Goal: Task Accomplishment & Management: Manage account settings

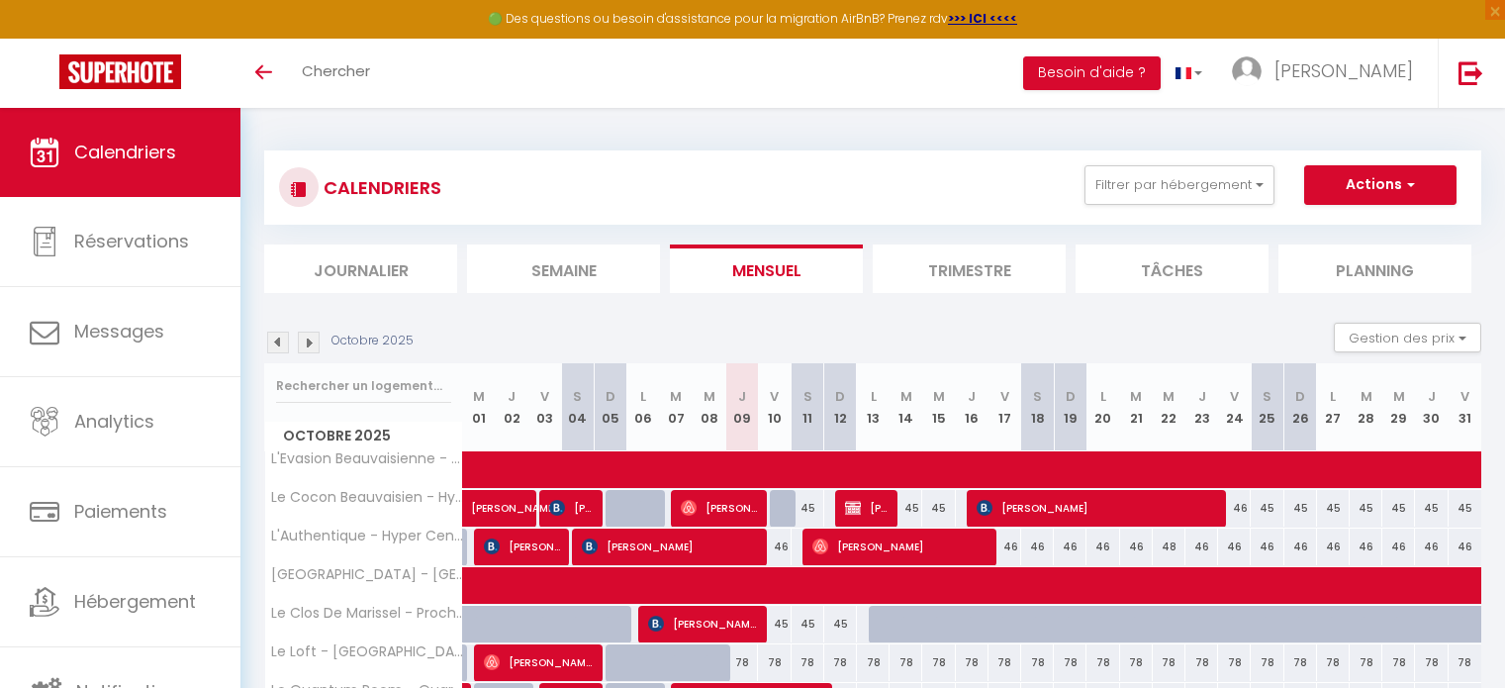
select select
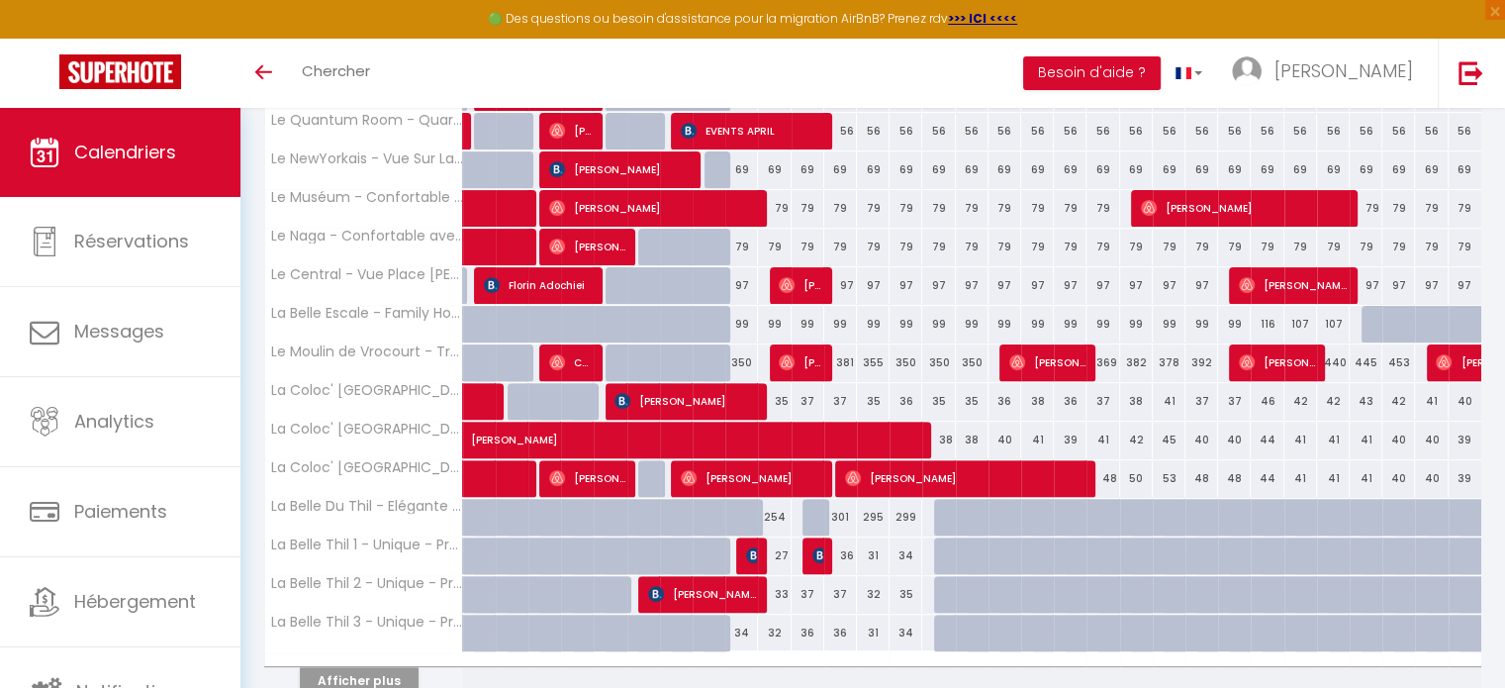
scroll to position [659, 0]
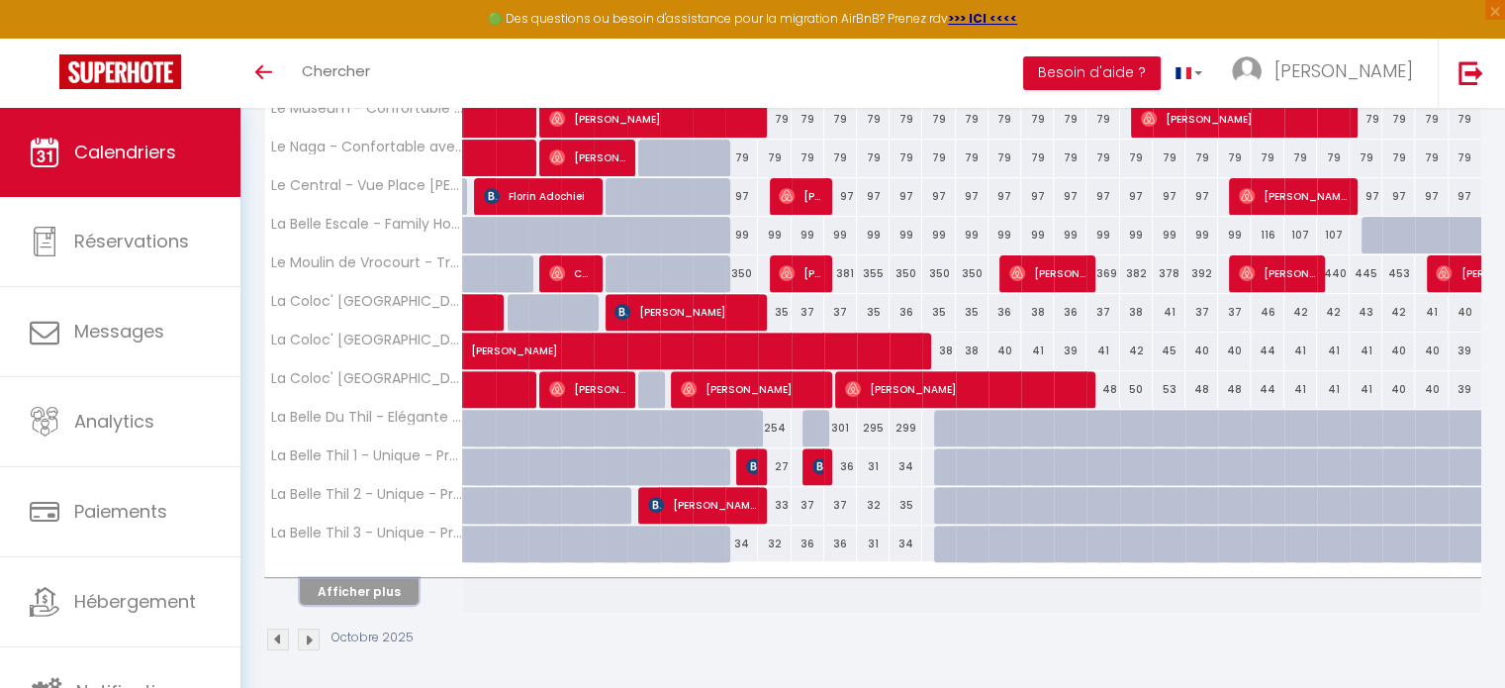
click at [398, 590] on button "Afficher plus" at bounding box center [359, 591] width 119 height 27
select select
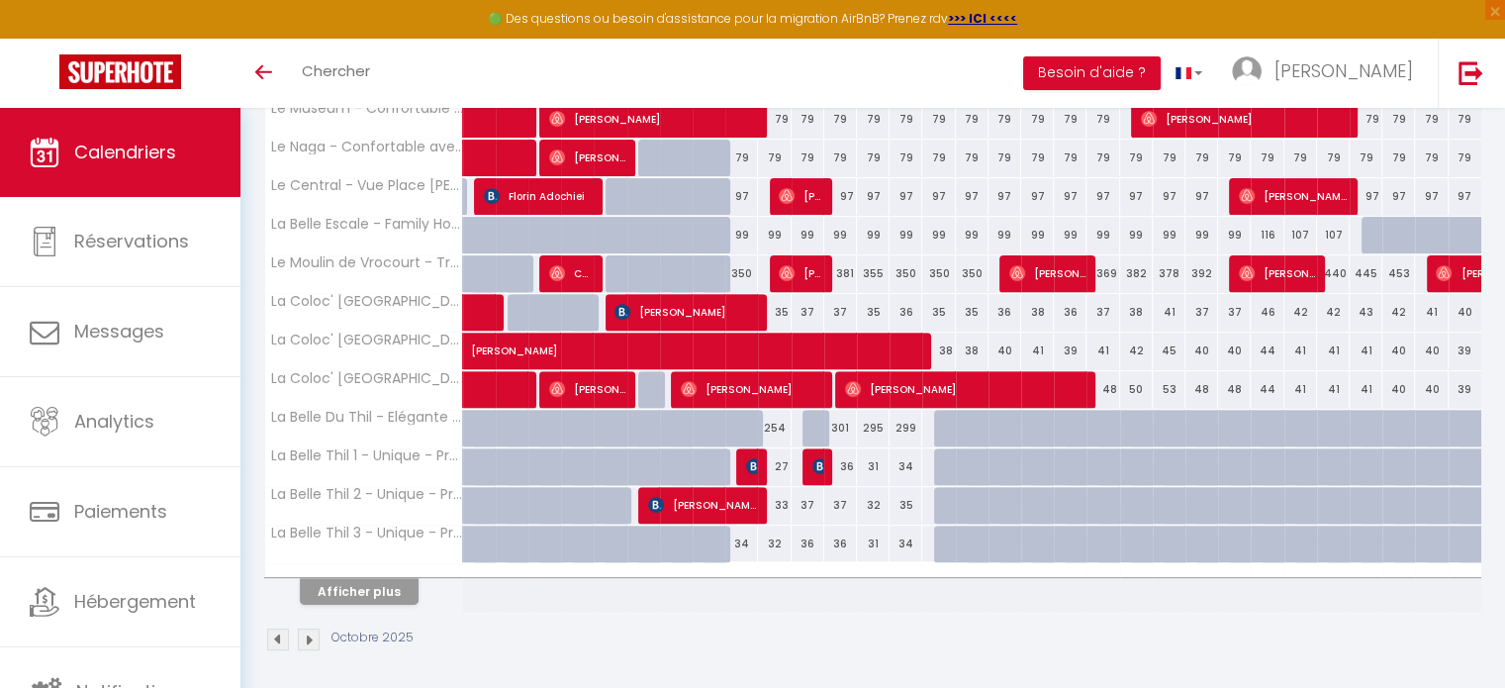
select select
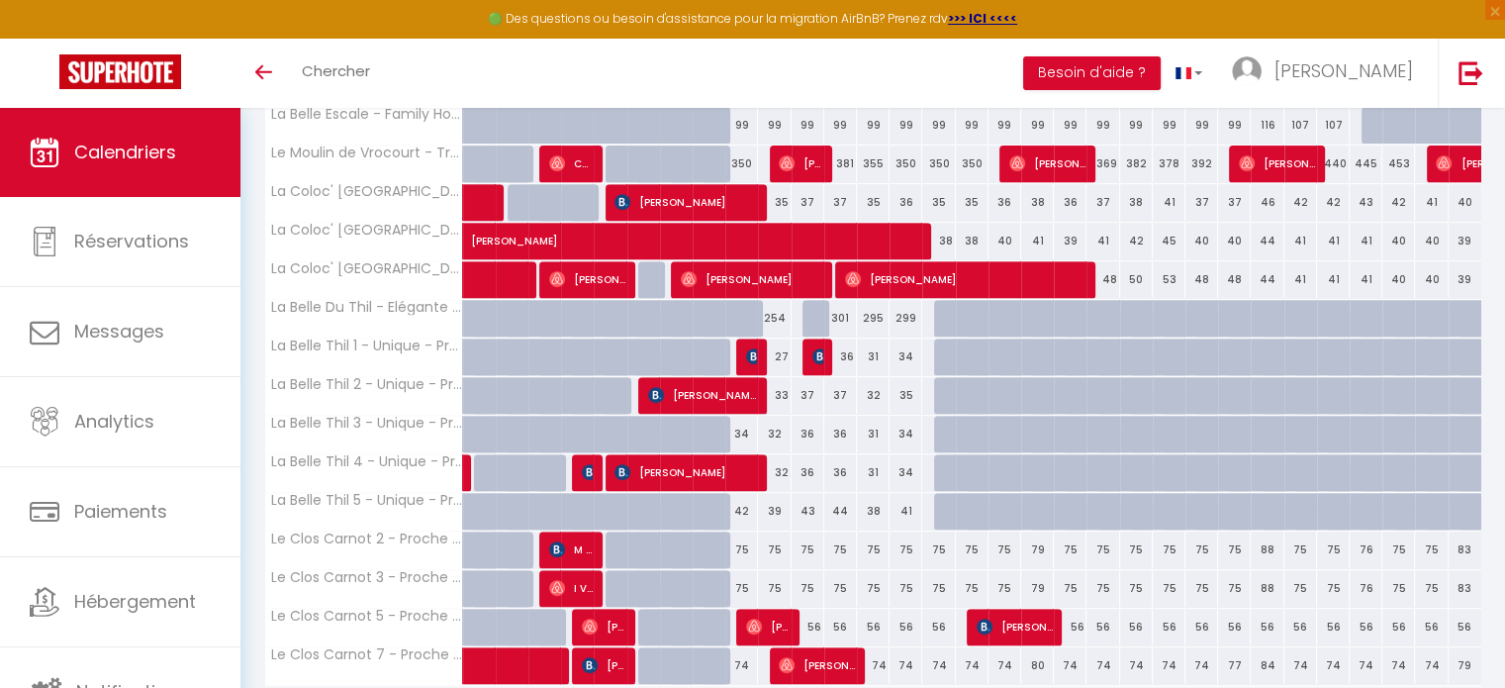
scroll to position [770, 0]
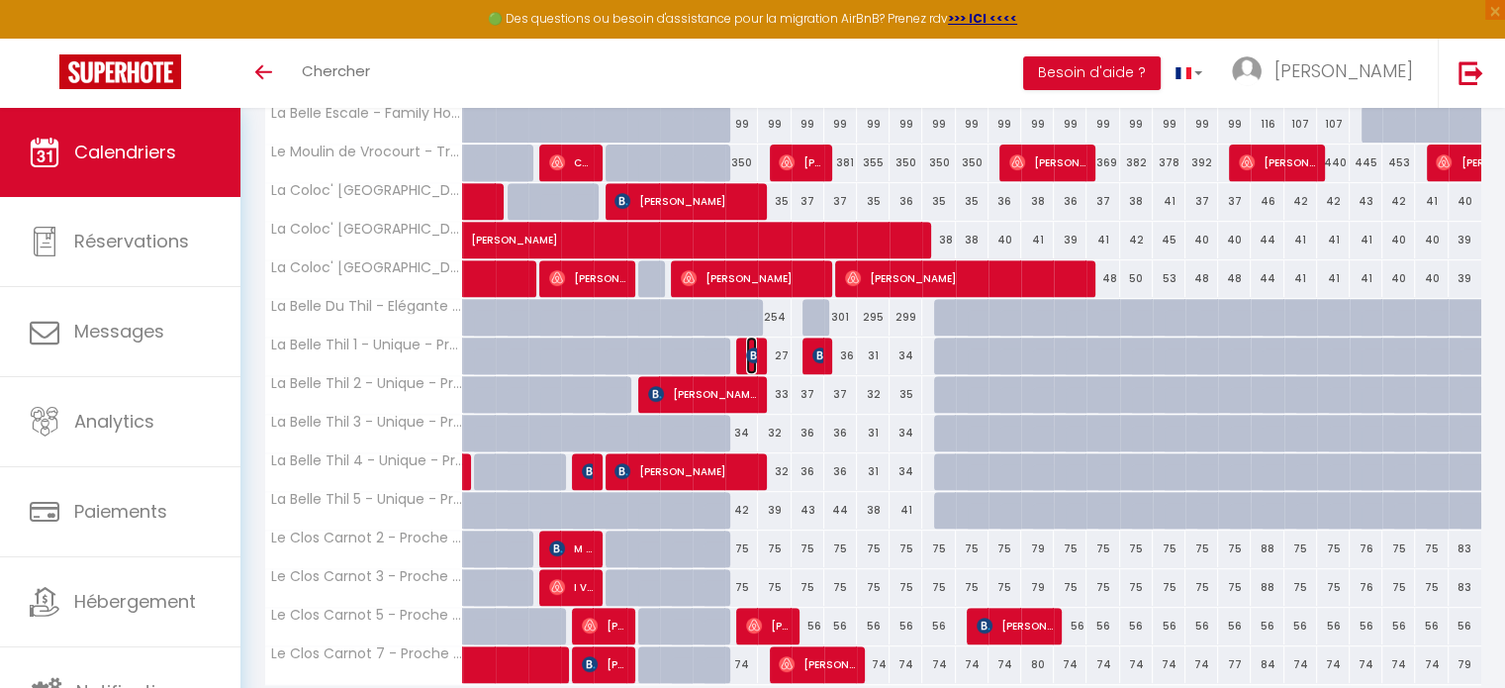
click at [751, 356] on img at bounding box center [754, 355] width 16 height 16
select select "OK"
select select "0"
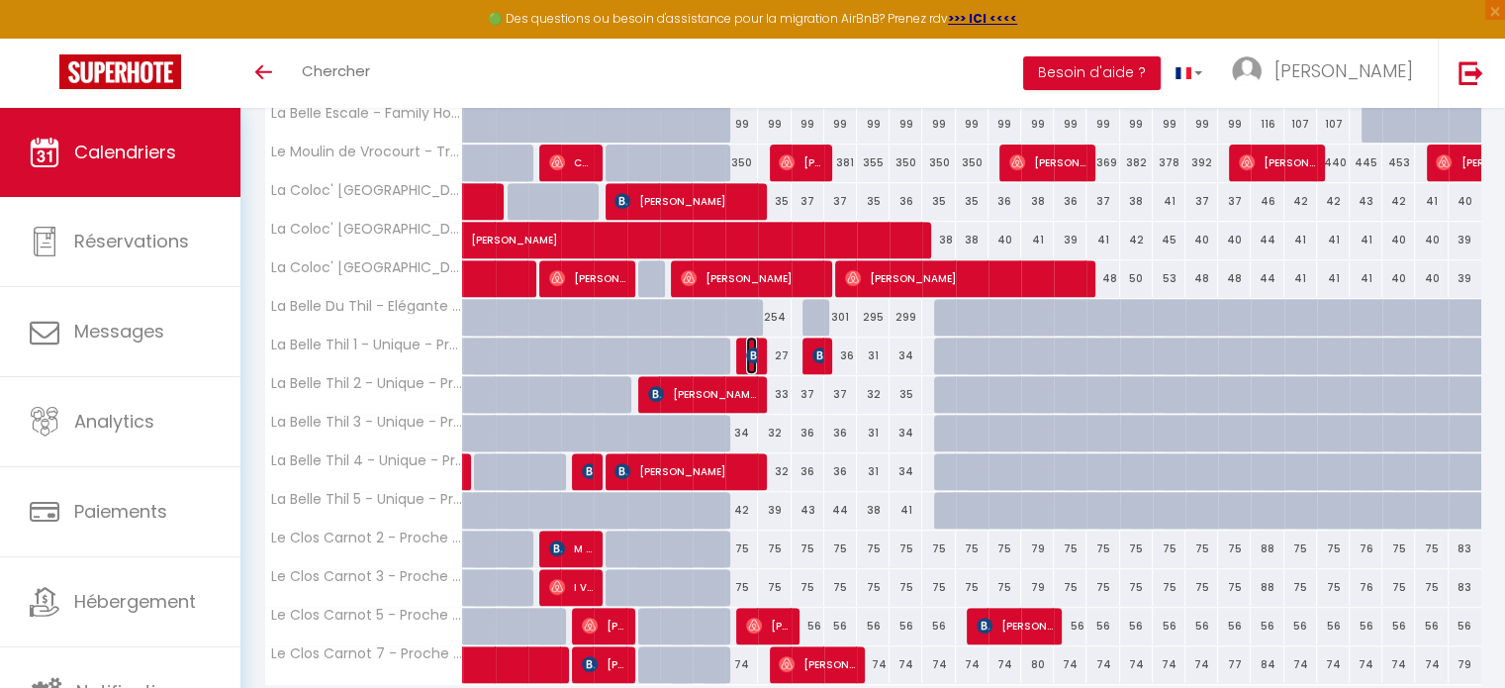
select select "1"
select select
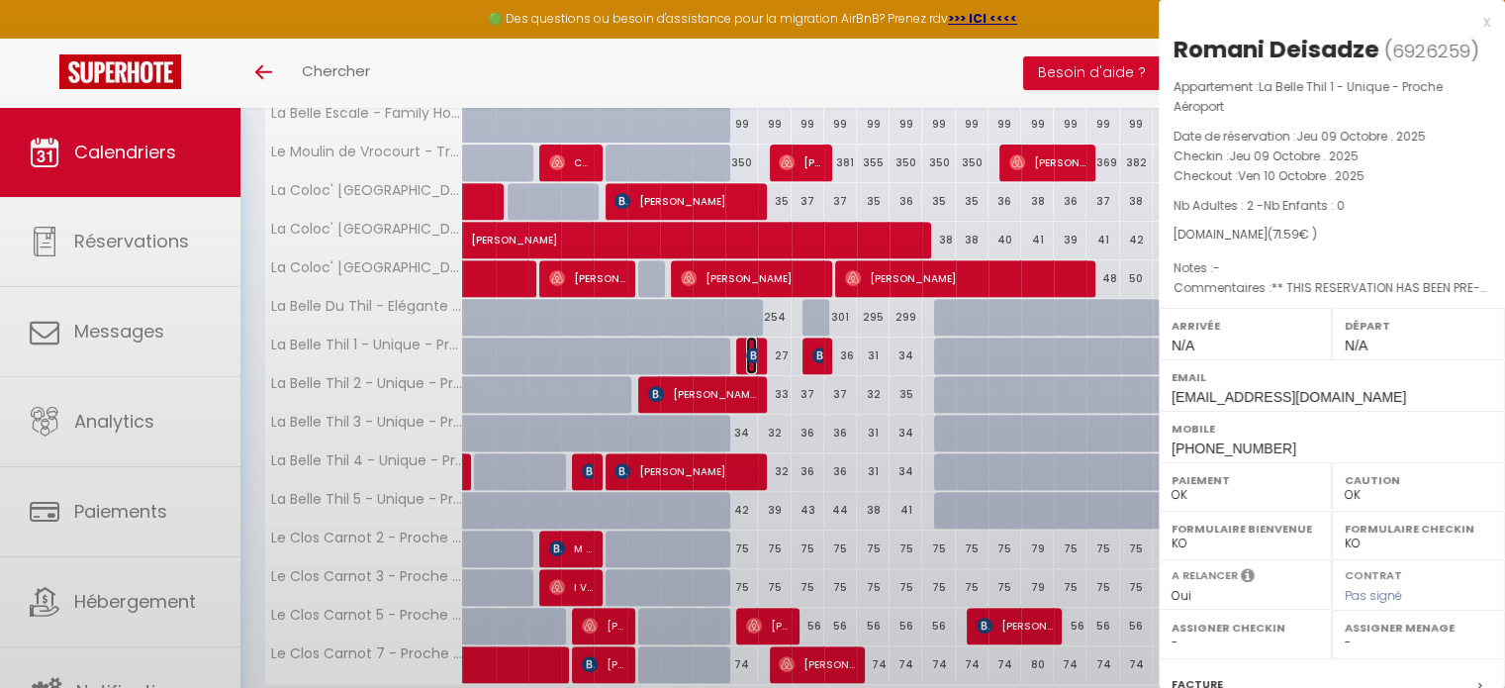
select select "32861"
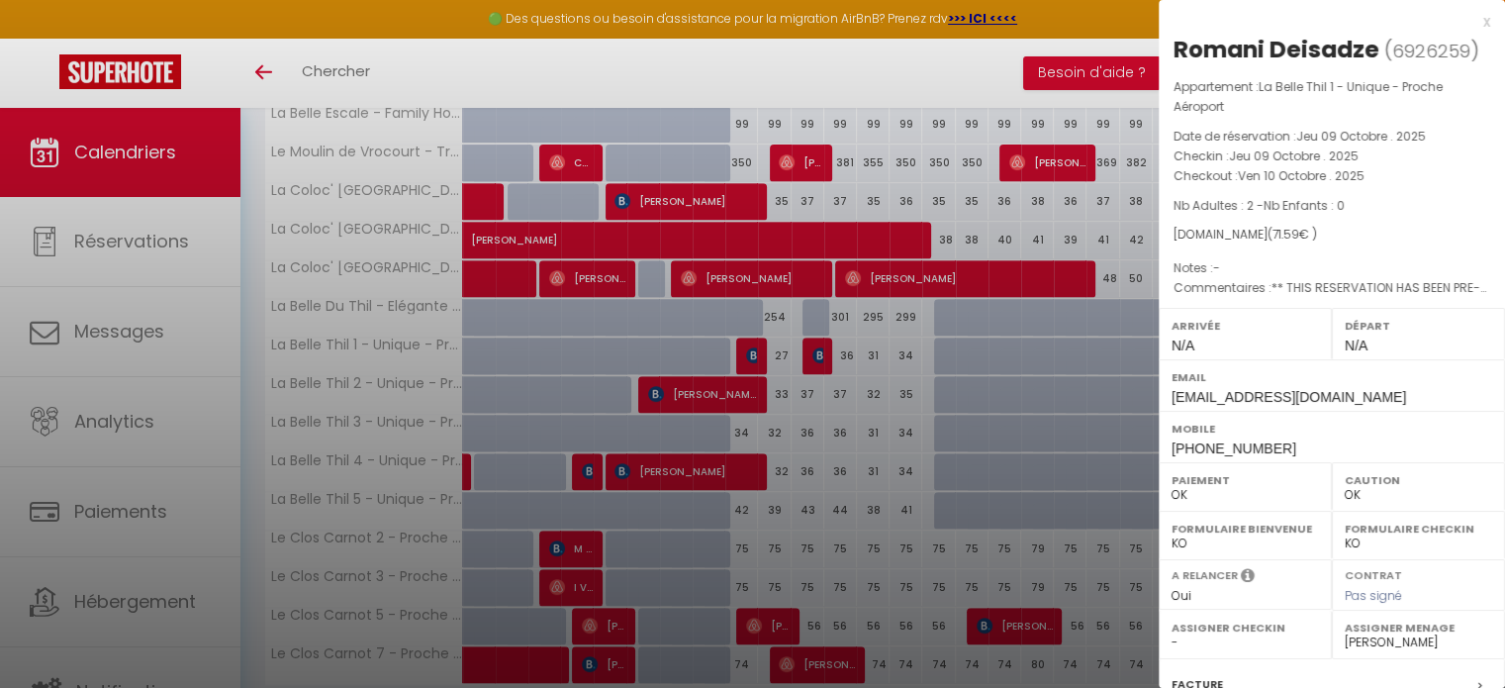
click at [900, 391] on div at bounding box center [752, 344] width 1505 height 688
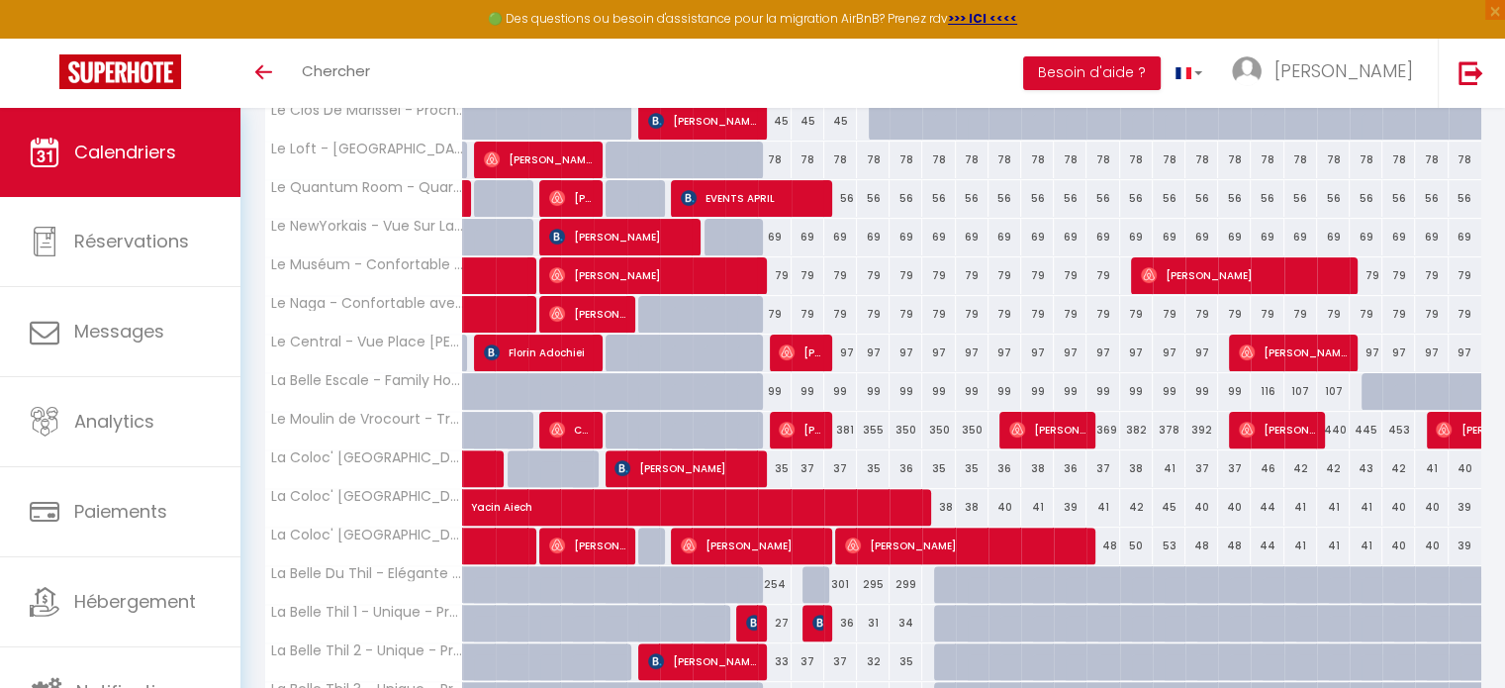
scroll to position [659, 0]
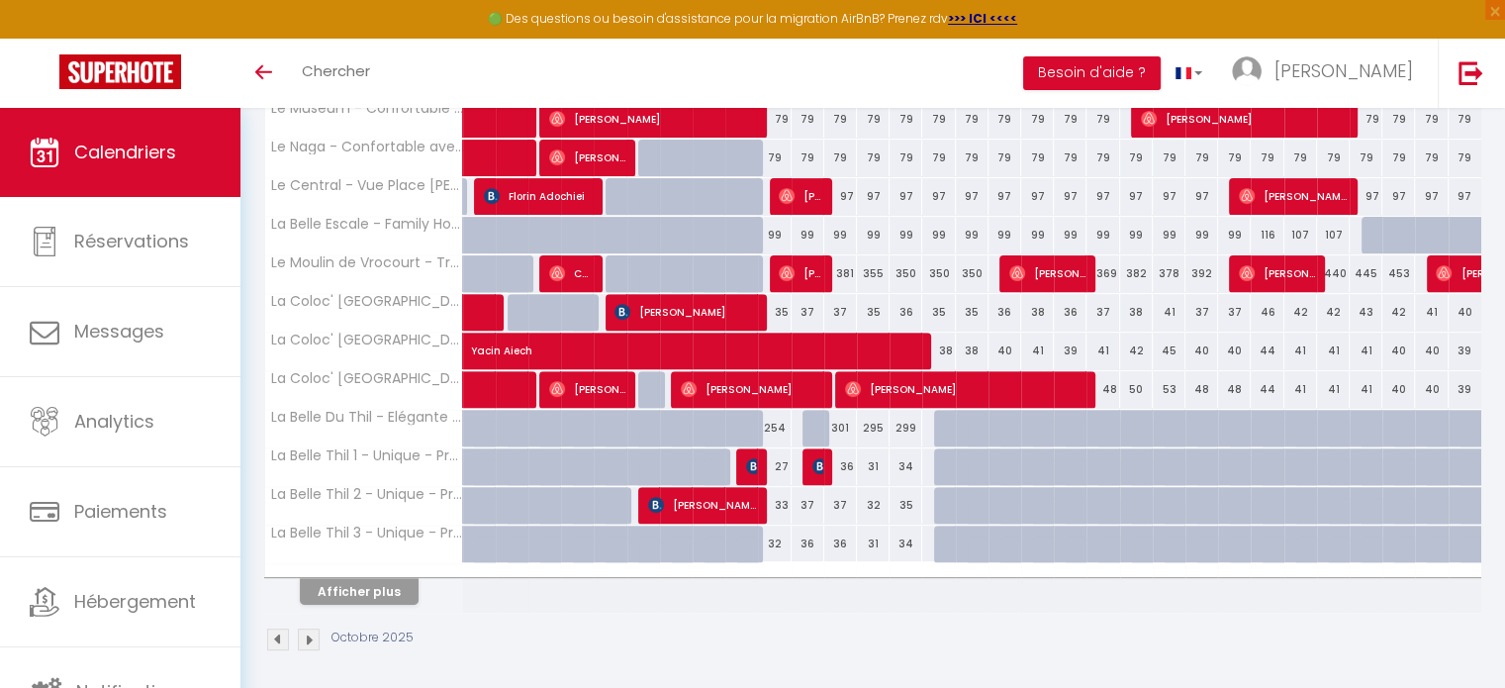
click at [744, 462] on div at bounding box center [752, 467] width 33 height 38
click at [751, 463] on img at bounding box center [754, 466] width 16 height 16
select select "OK"
select select "0"
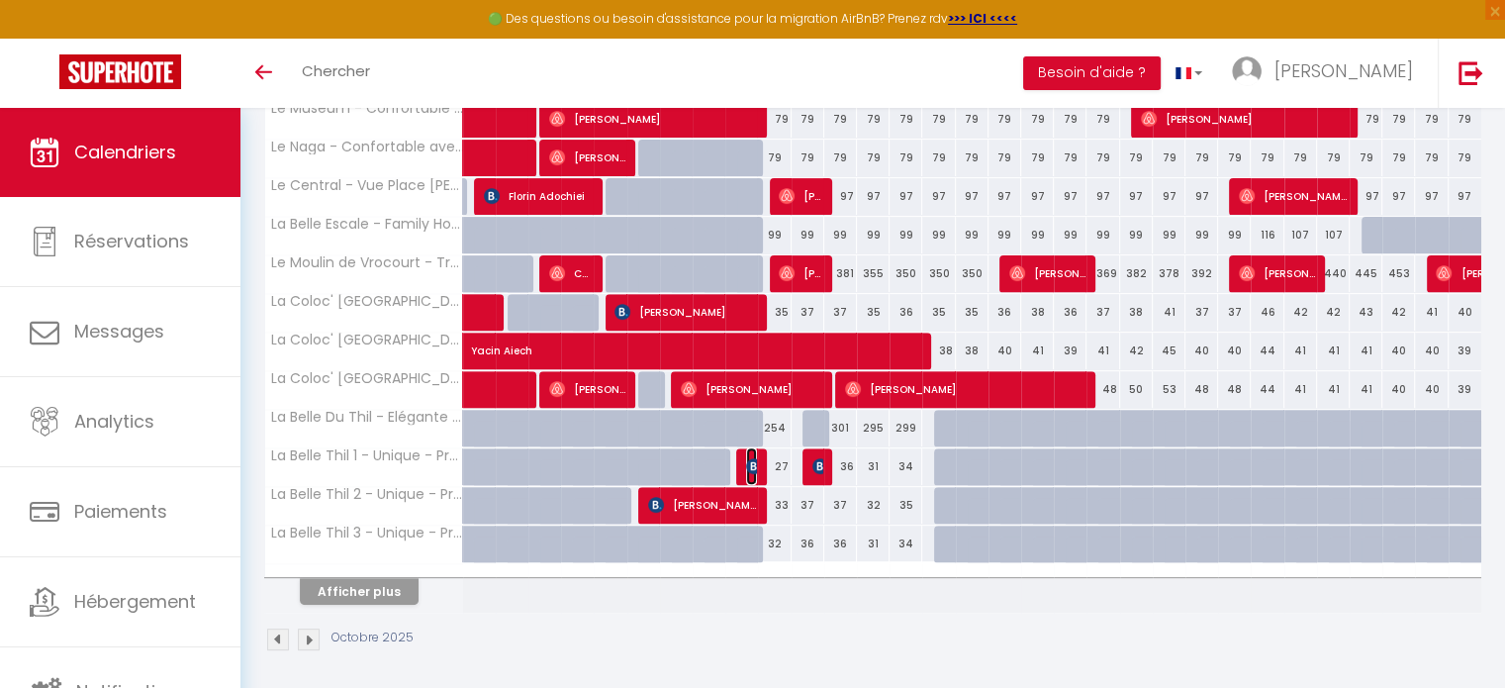
select select "0"
select select "1"
select select
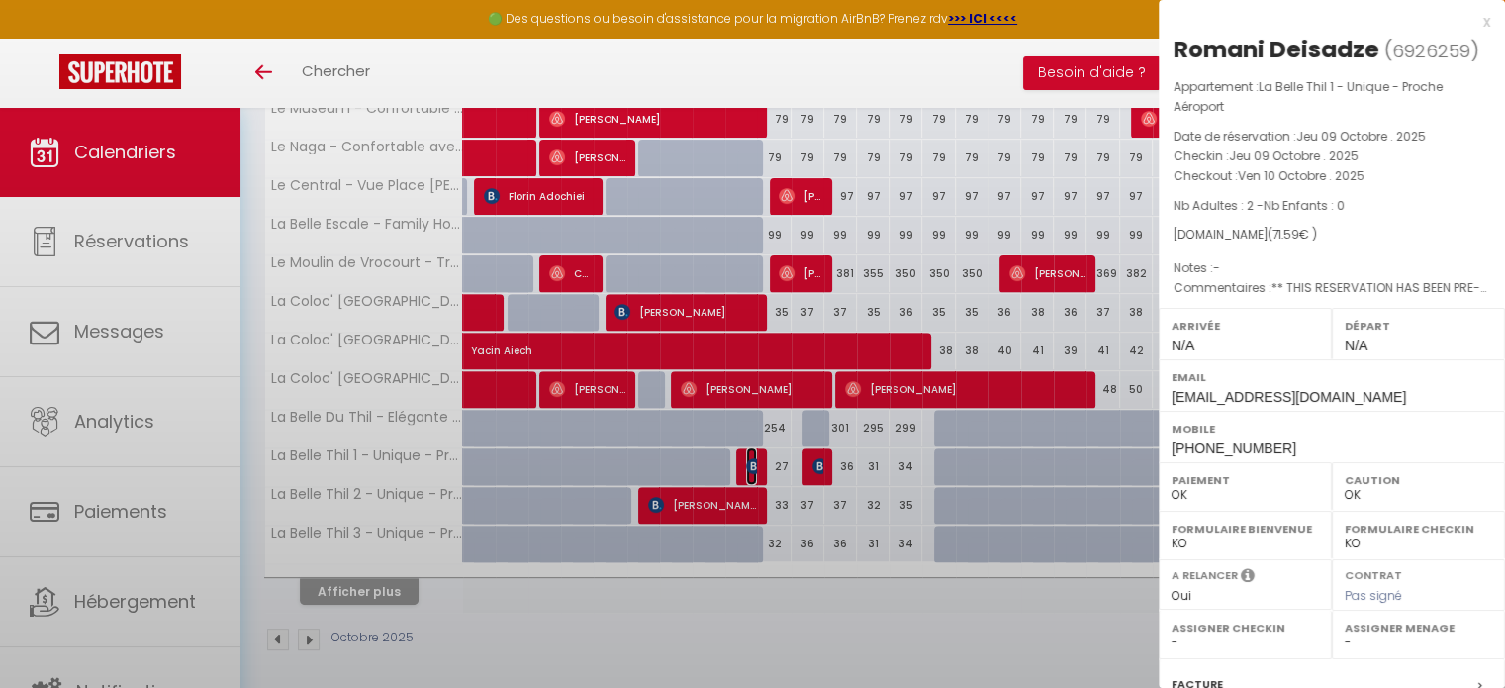
select select "32861"
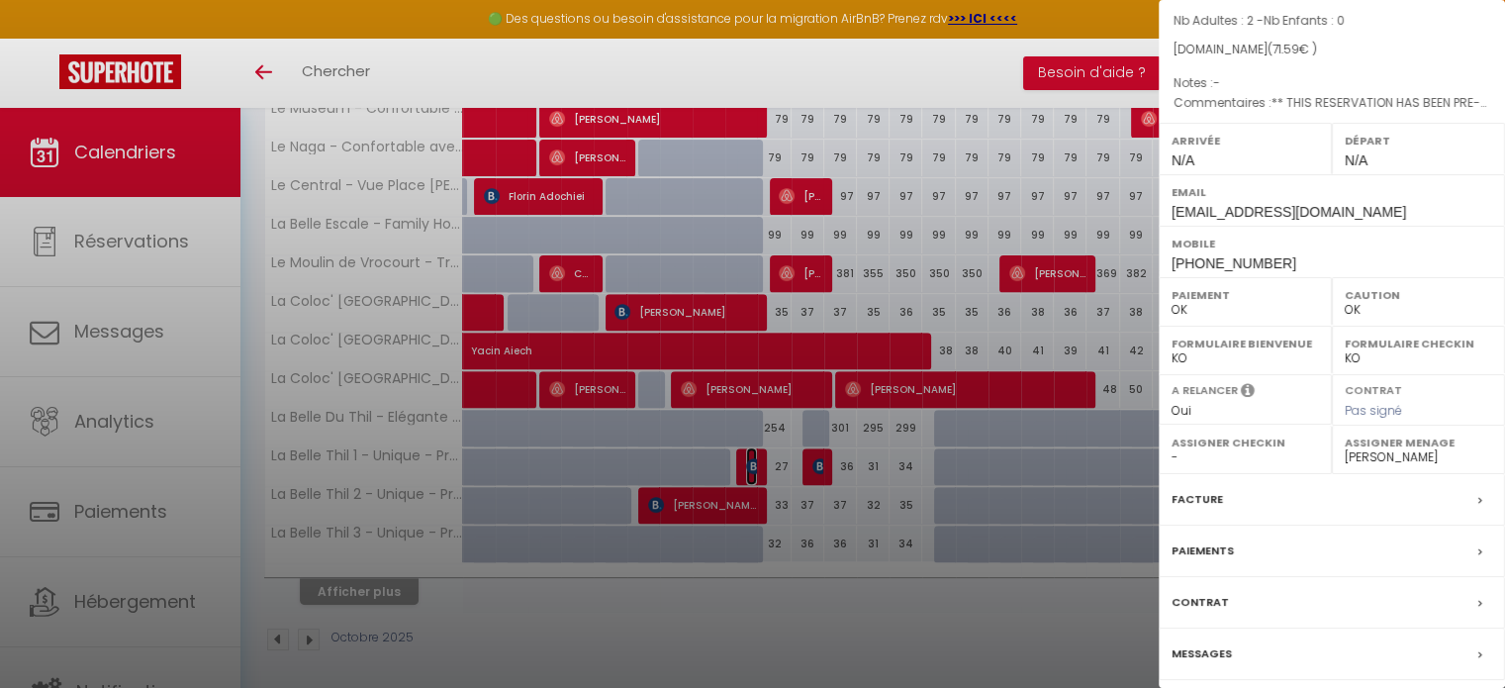
scroll to position [250, 0]
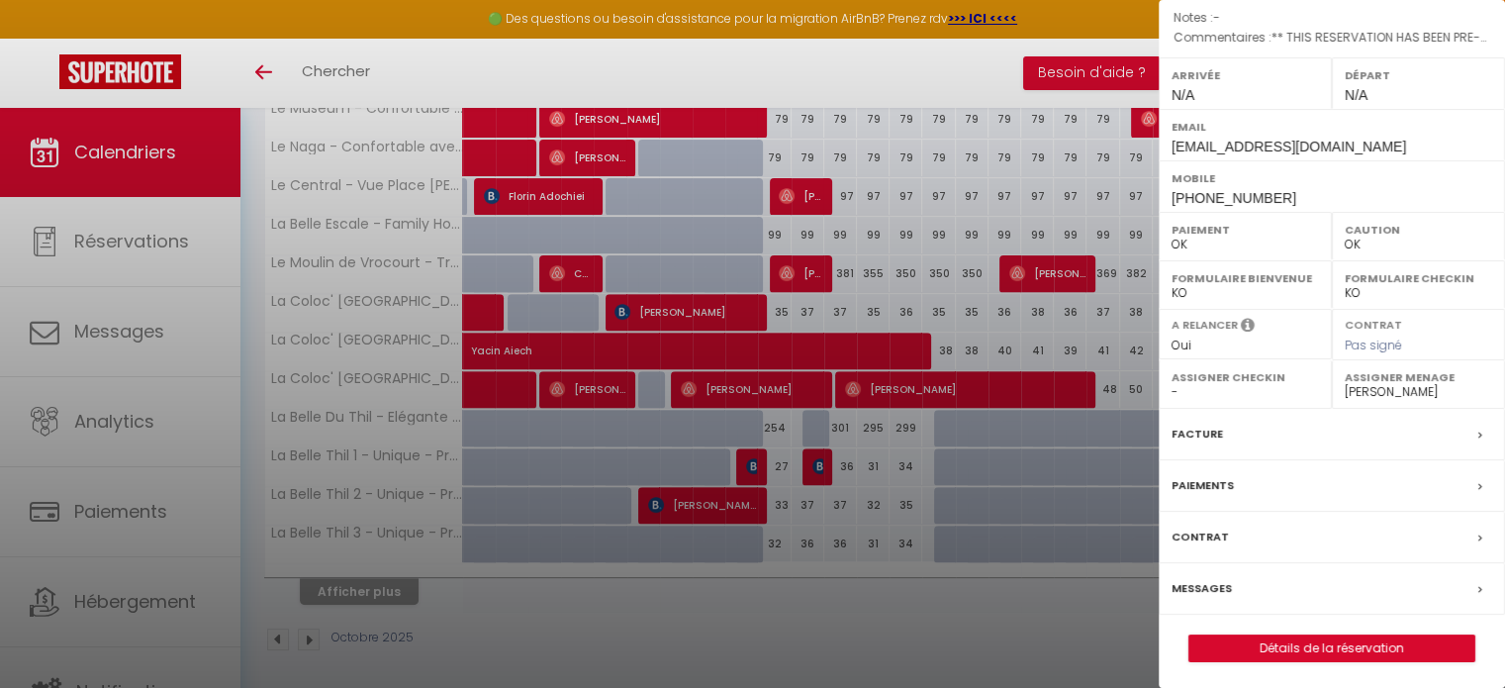
click at [1211, 578] on label "Messages" at bounding box center [1201, 588] width 60 height 21
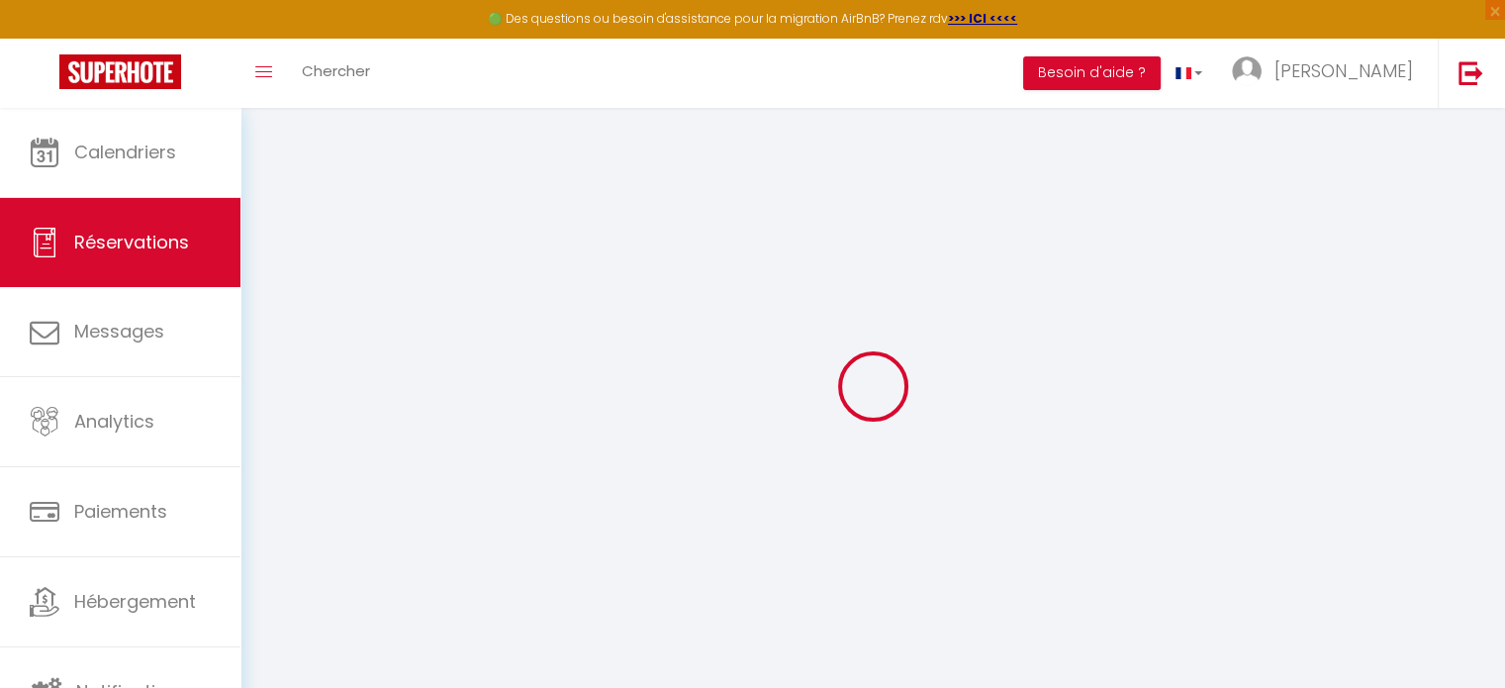
select select
checkbox input "false"
select select
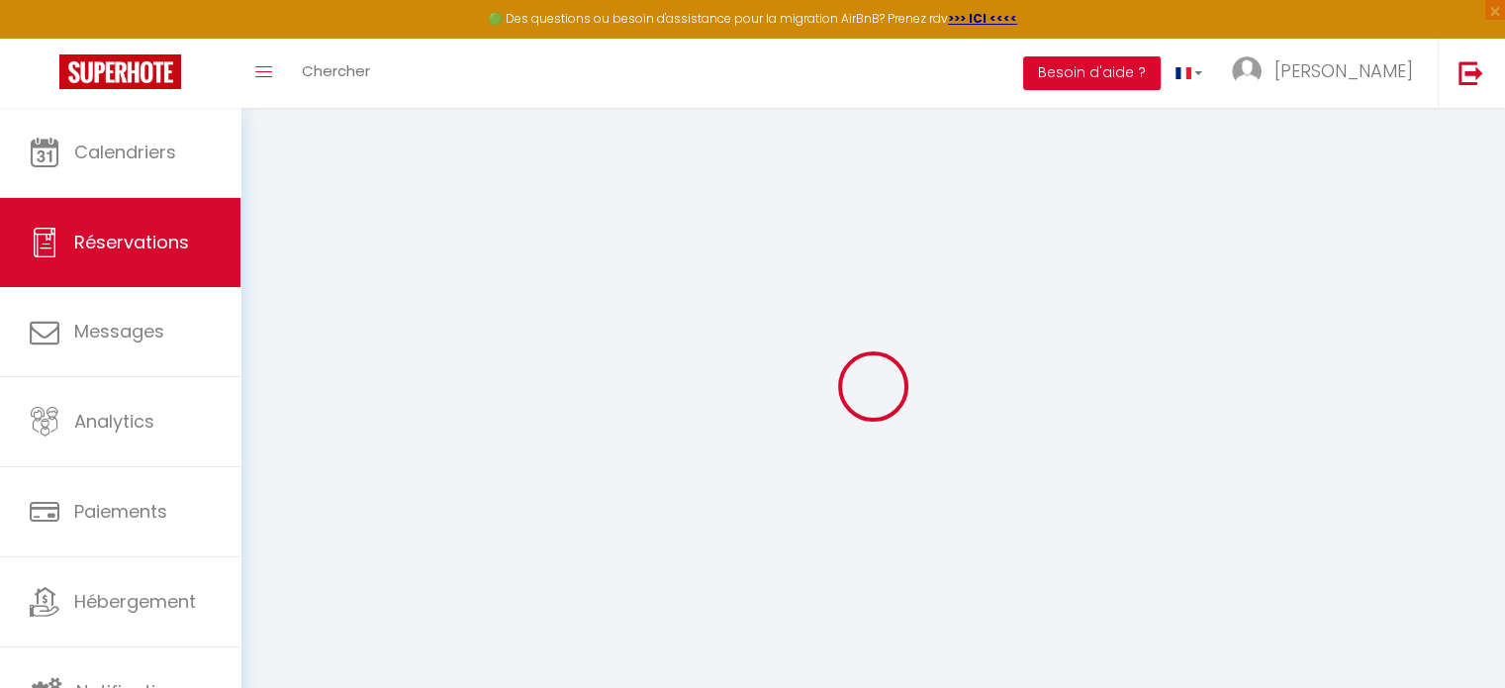
checkbox input "false"
type textarea "** THIS RESERVATION HAS BEEN PRE-PAID ** BOOKING NOTE : Payment charge is EUR 1…"
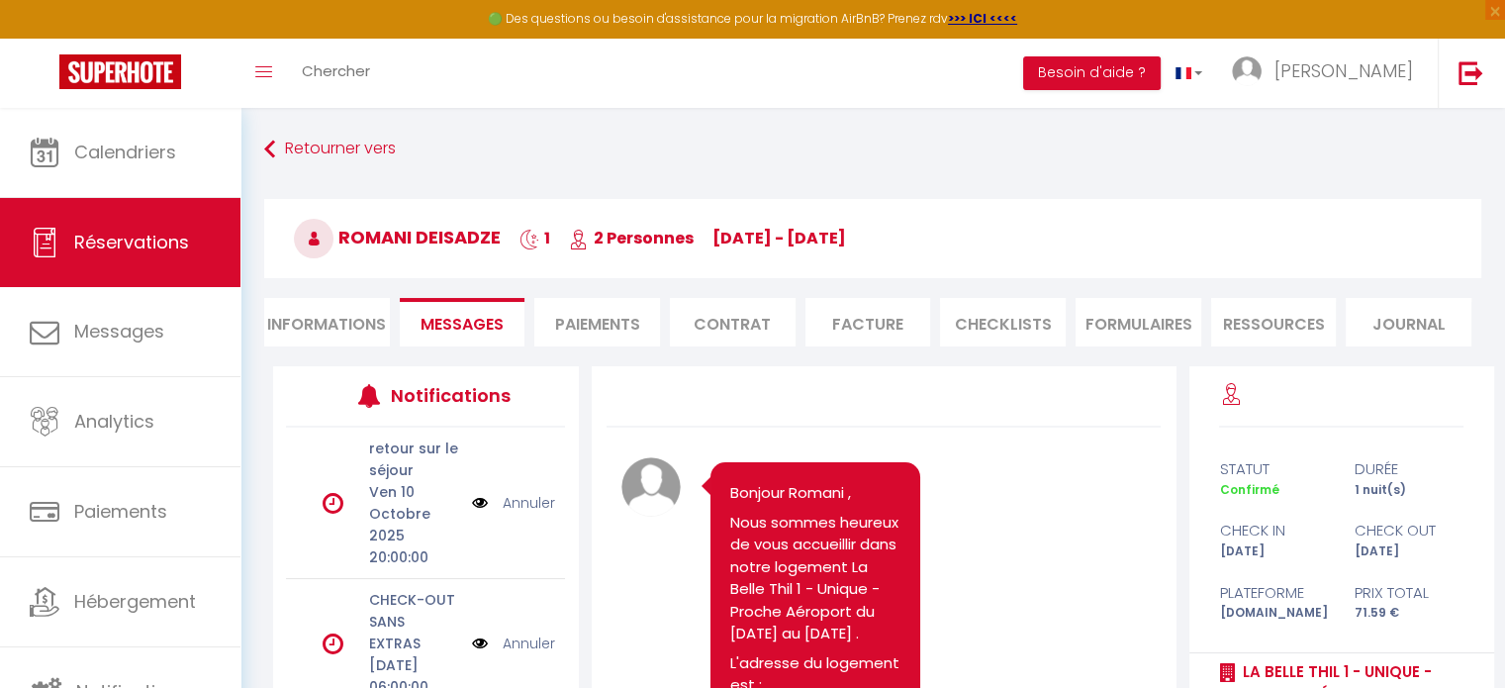
scroll to position [10027, 0]
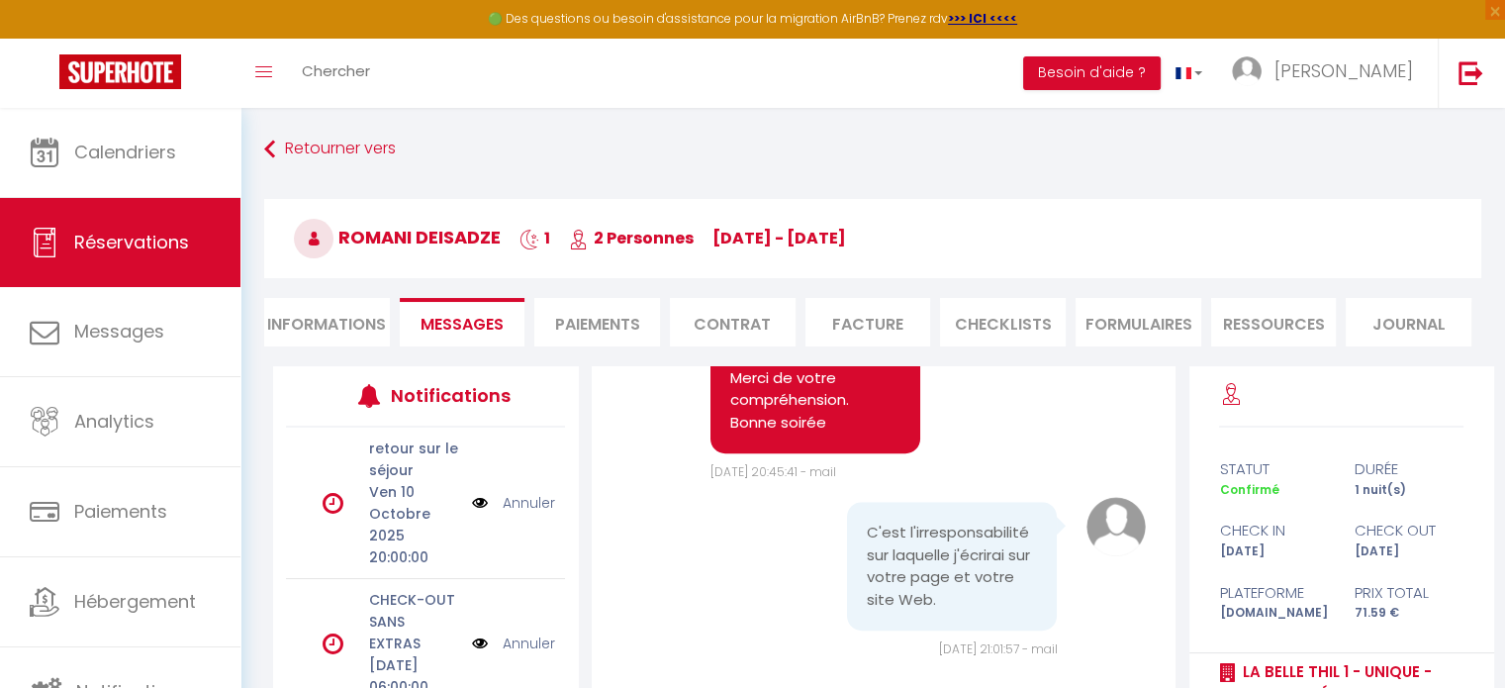
click at [512, 499] on link "Annuler" at bounding box center [529, 503] width 52 height 22
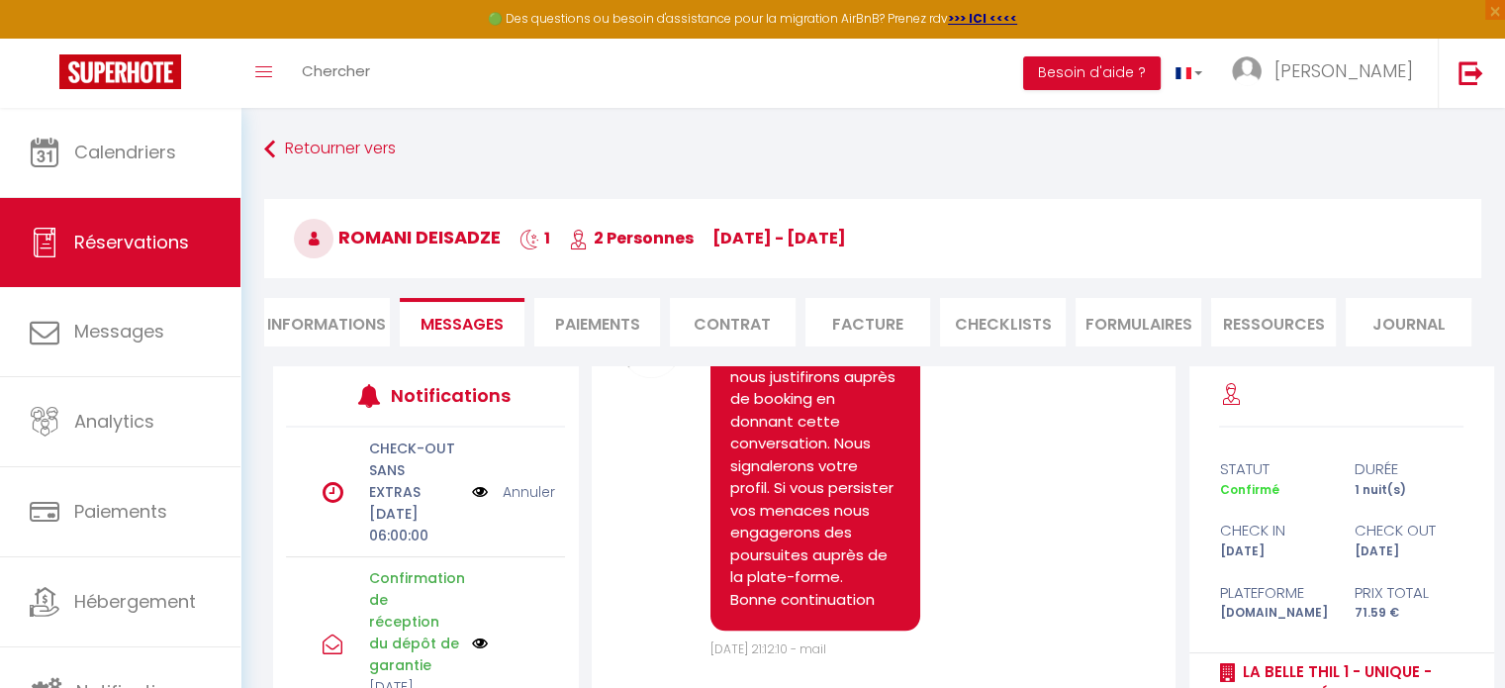
click at [513, 503] on link "Annuler" at bounding box center [529, 492] width 52 height 22
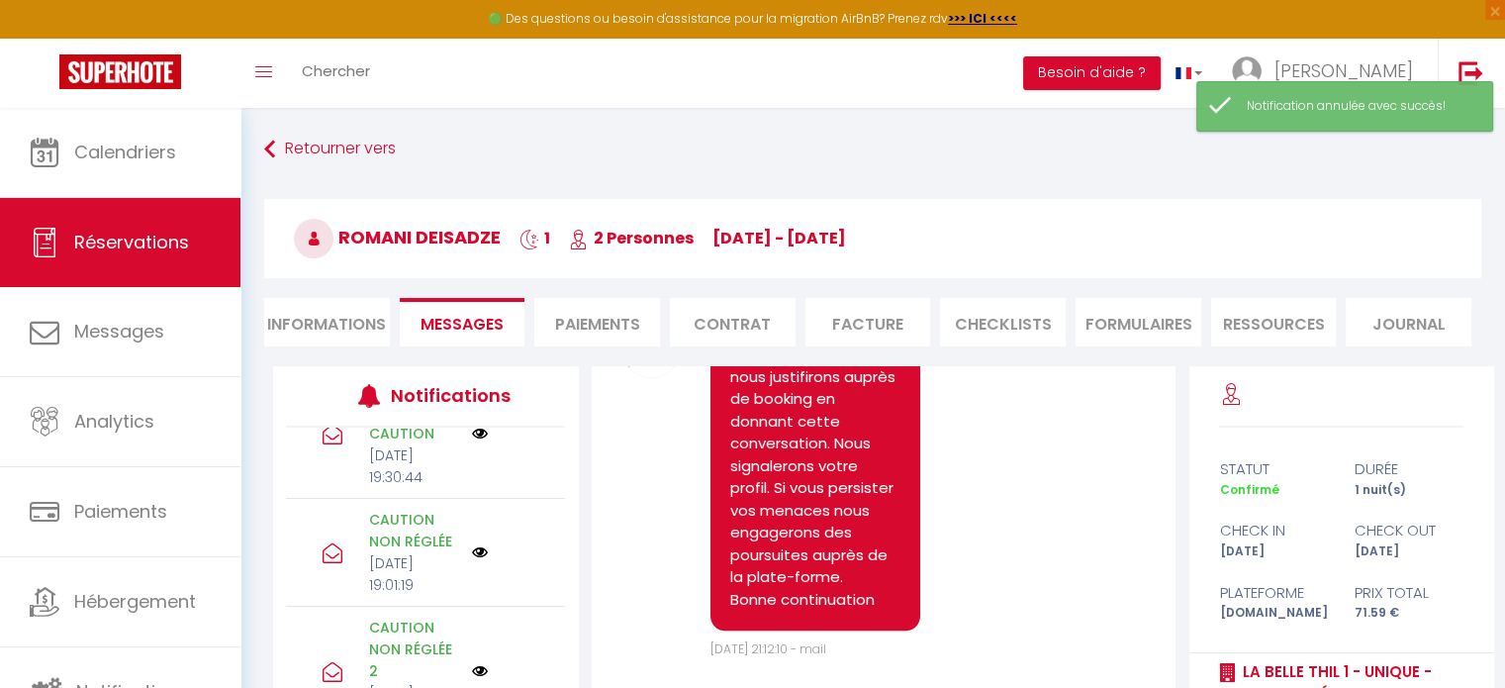
scroll to position [0, 0]
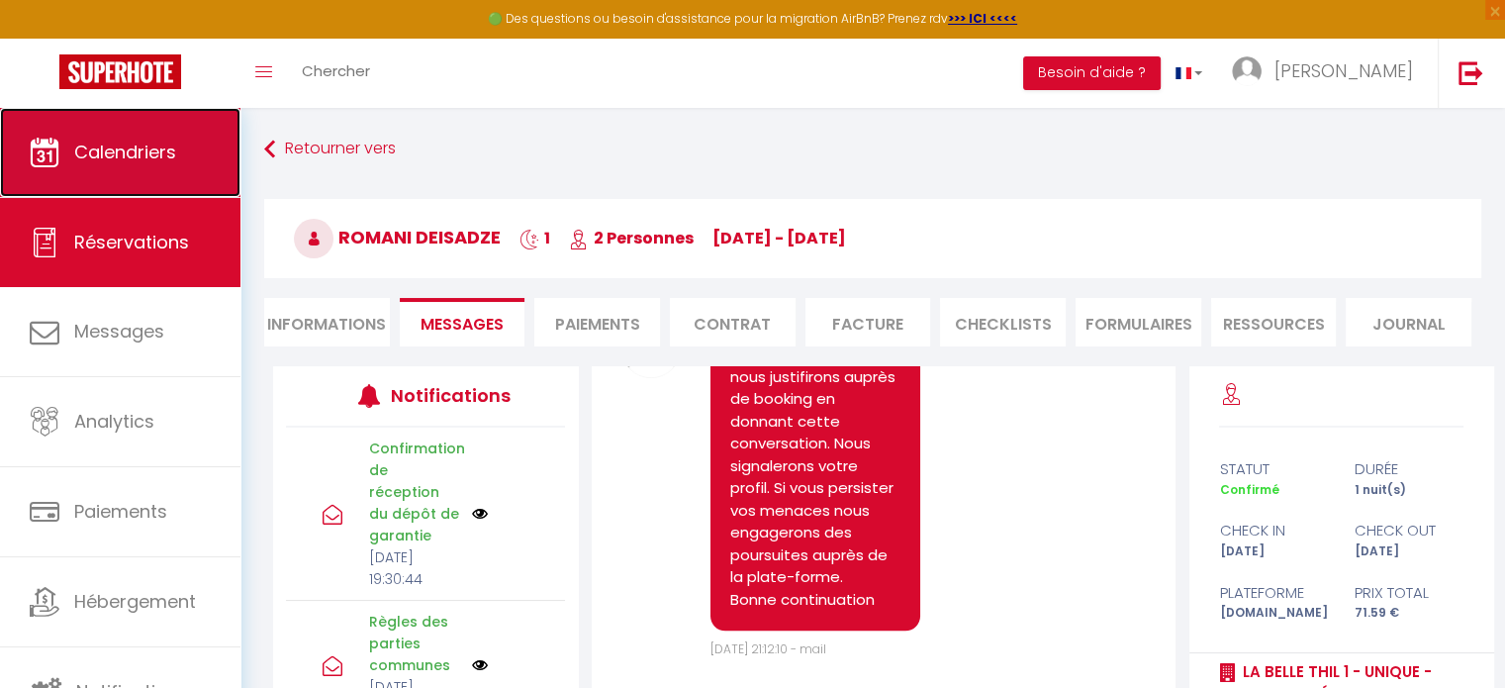
click at [125, 152] on span "Calendriers" at bounding box center [125, 151] width 102 height 25
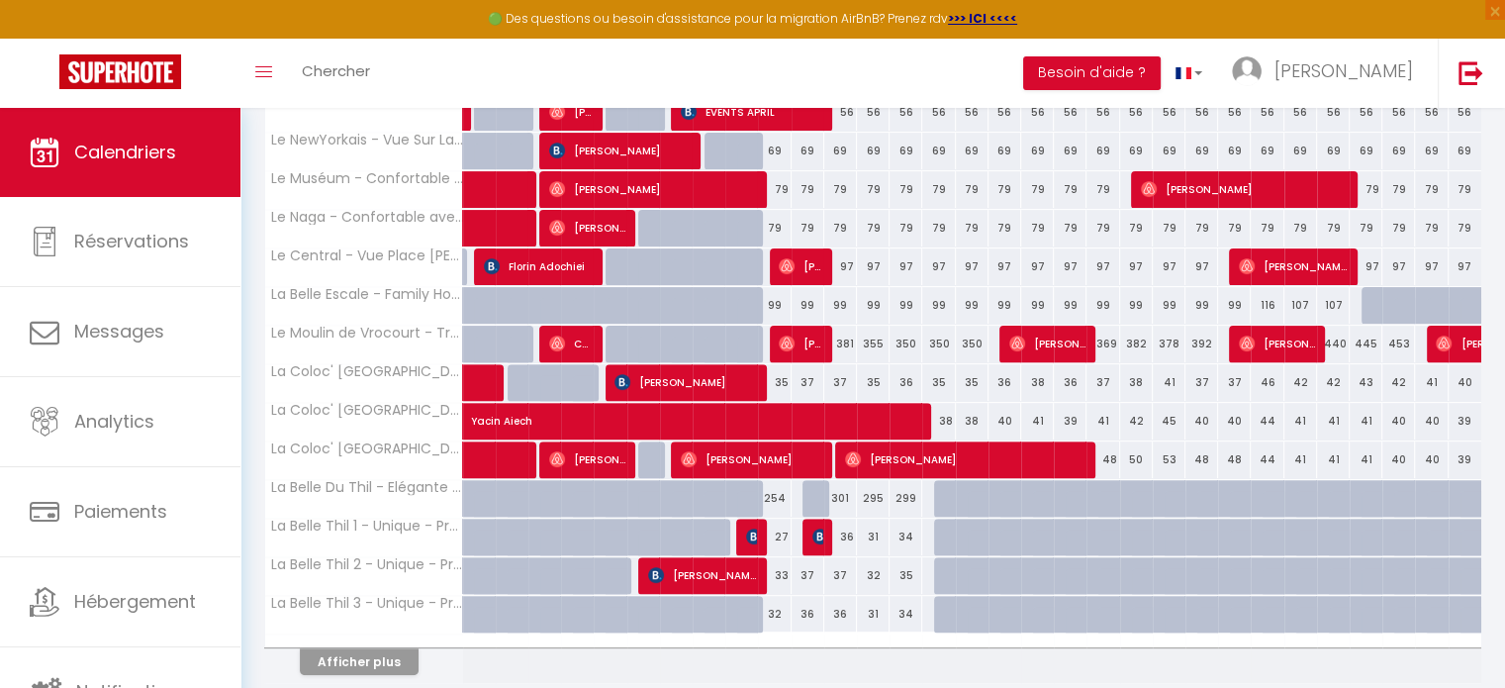
scroll to position [590, 0]
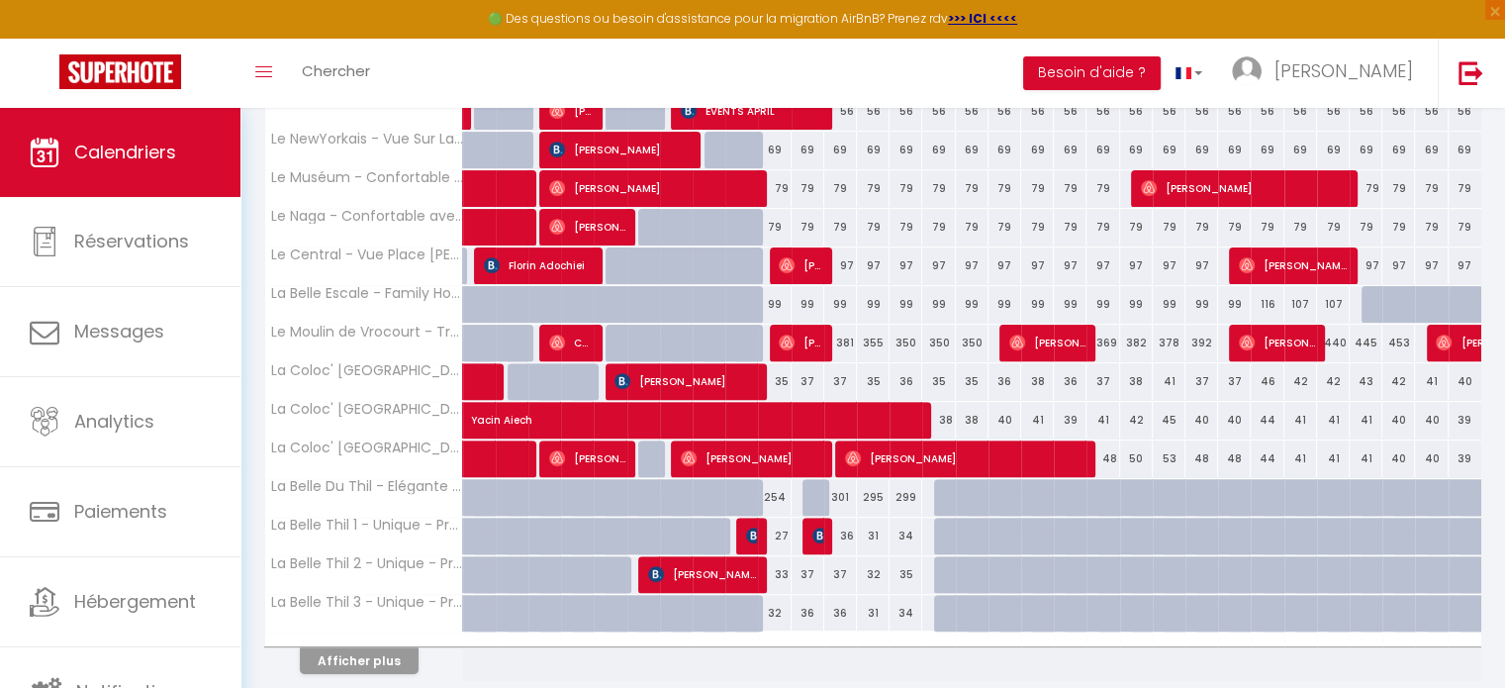
click at [744, 537] on div at bounding box center [752, 536] width 33 height 38
click at [750, 534] on img at bounding box center [754, 535] width 16 height 16
select select "OK"
select select "0"
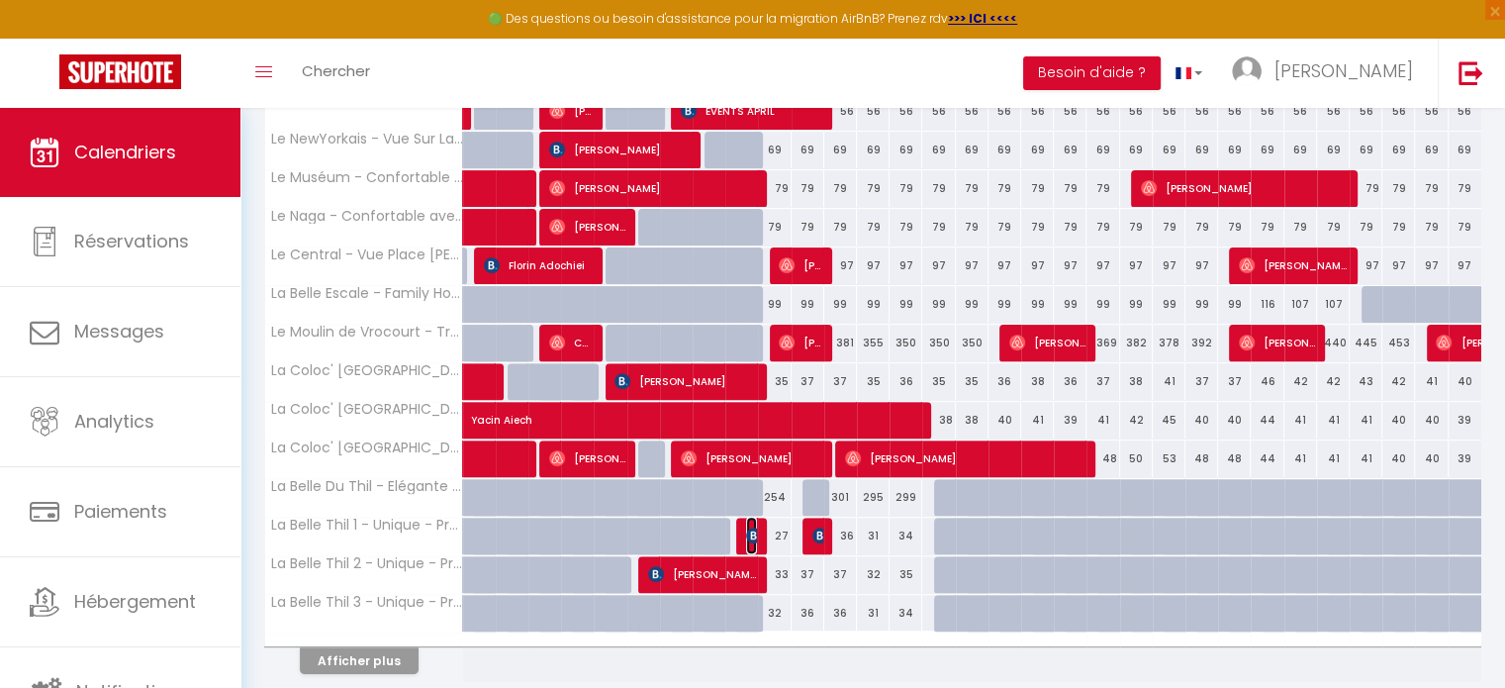
select select "0"
select select "1"
select select
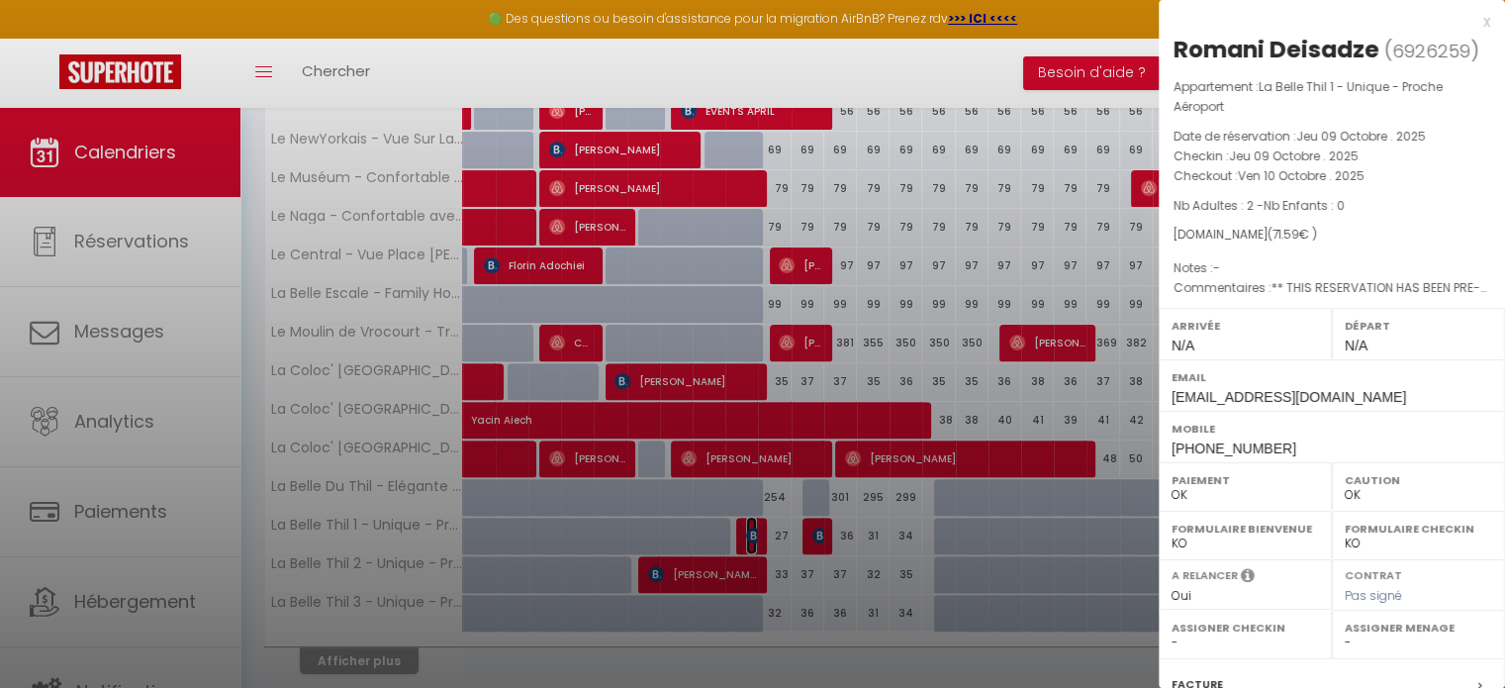
select select "32861"
click at [890, 375] on div at bounding box center [752, 344] width 1505 height 688
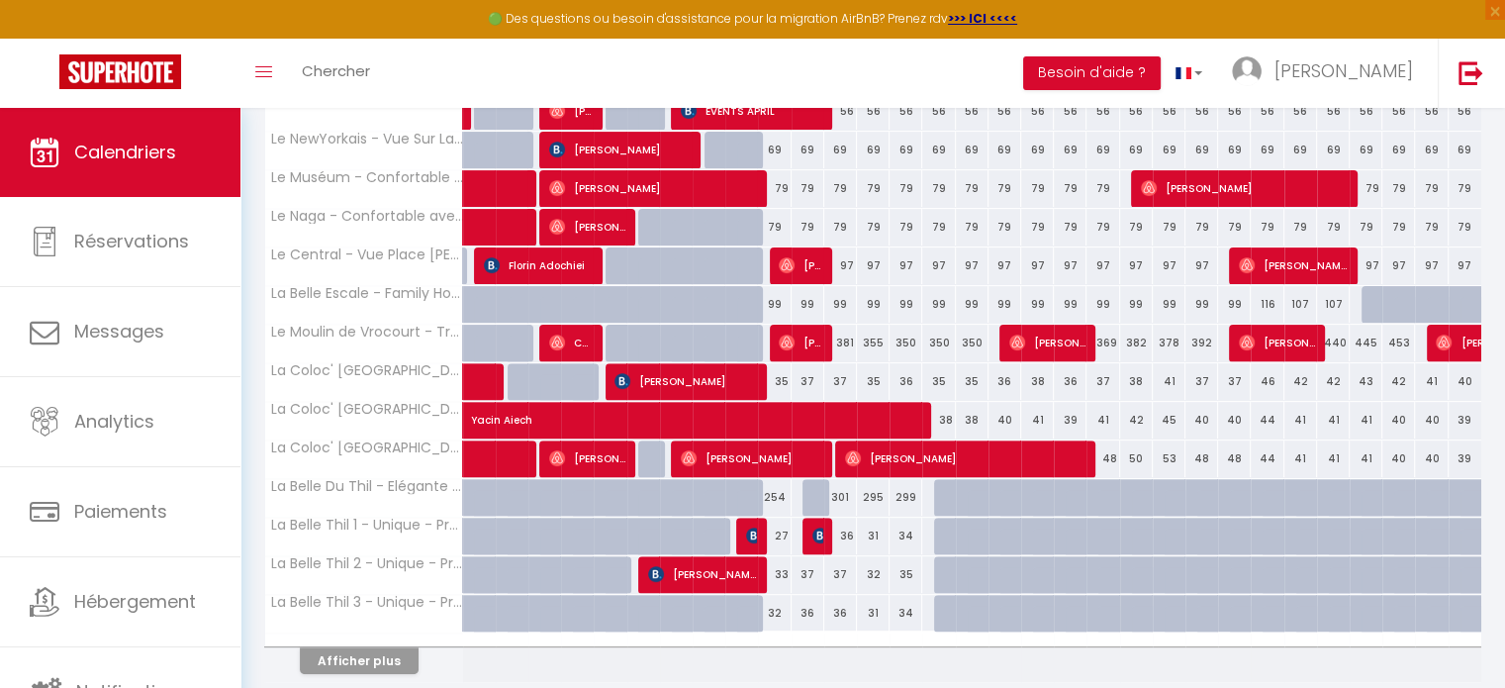
scroll to position [659, 0]
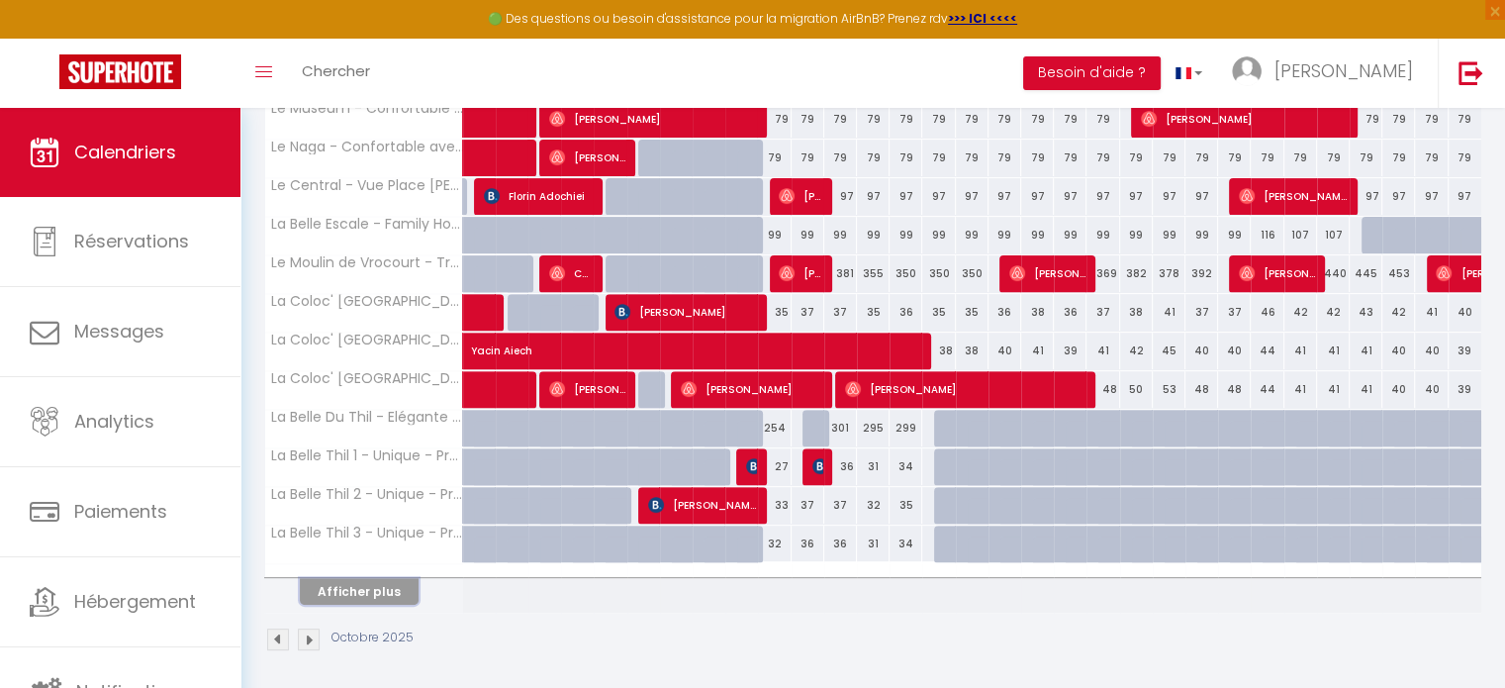
click at [383, 586] on button "Afficher plus" at bounding box center [359, 591] width 119 height 27
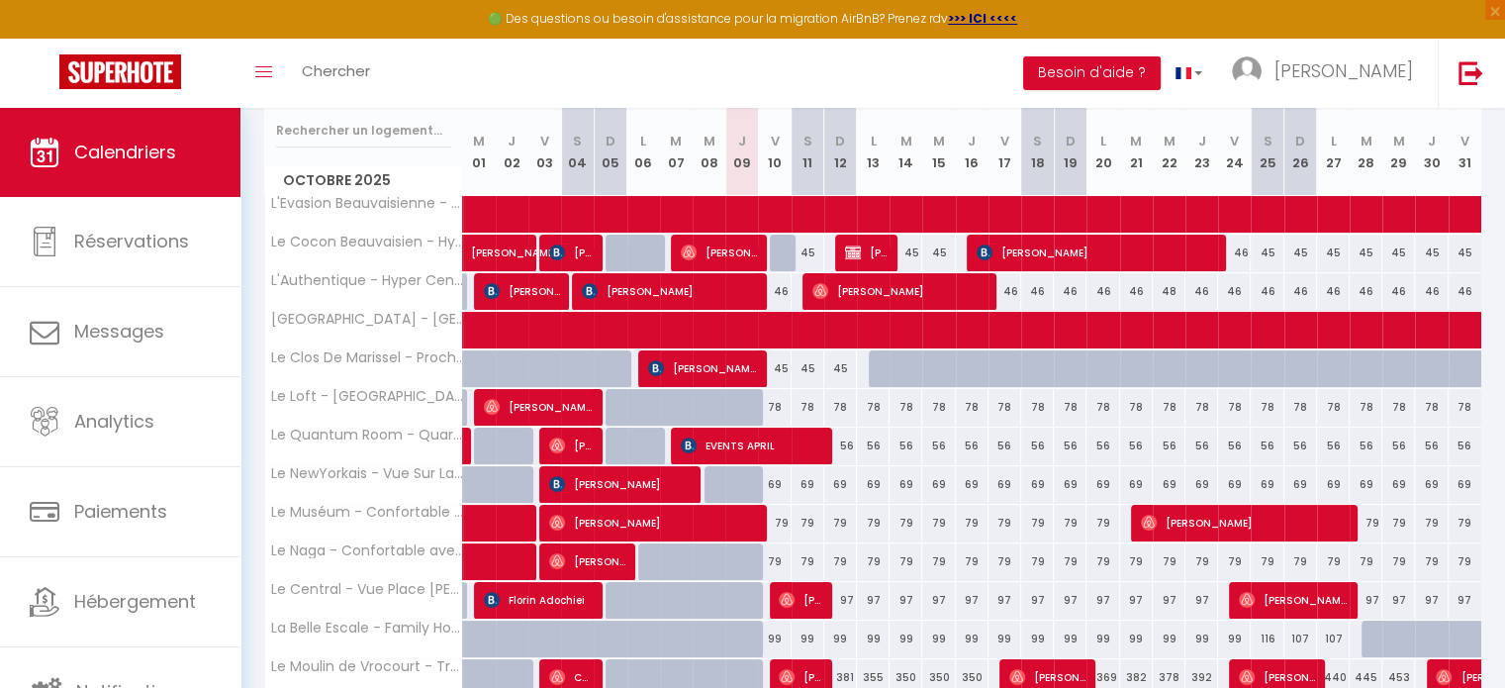
scroll to position [250, 0]
